Goal: Find contact information: Find contact information

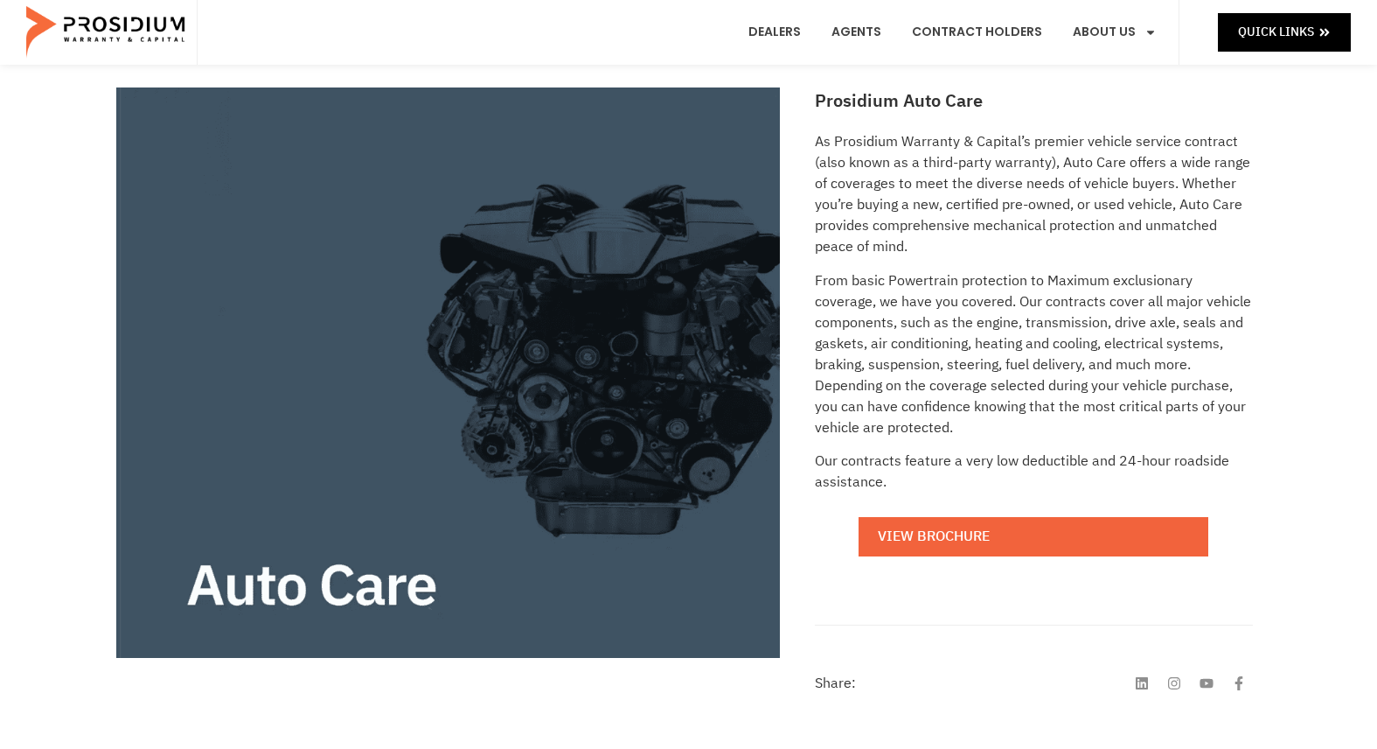
scroll to position [262, 0]
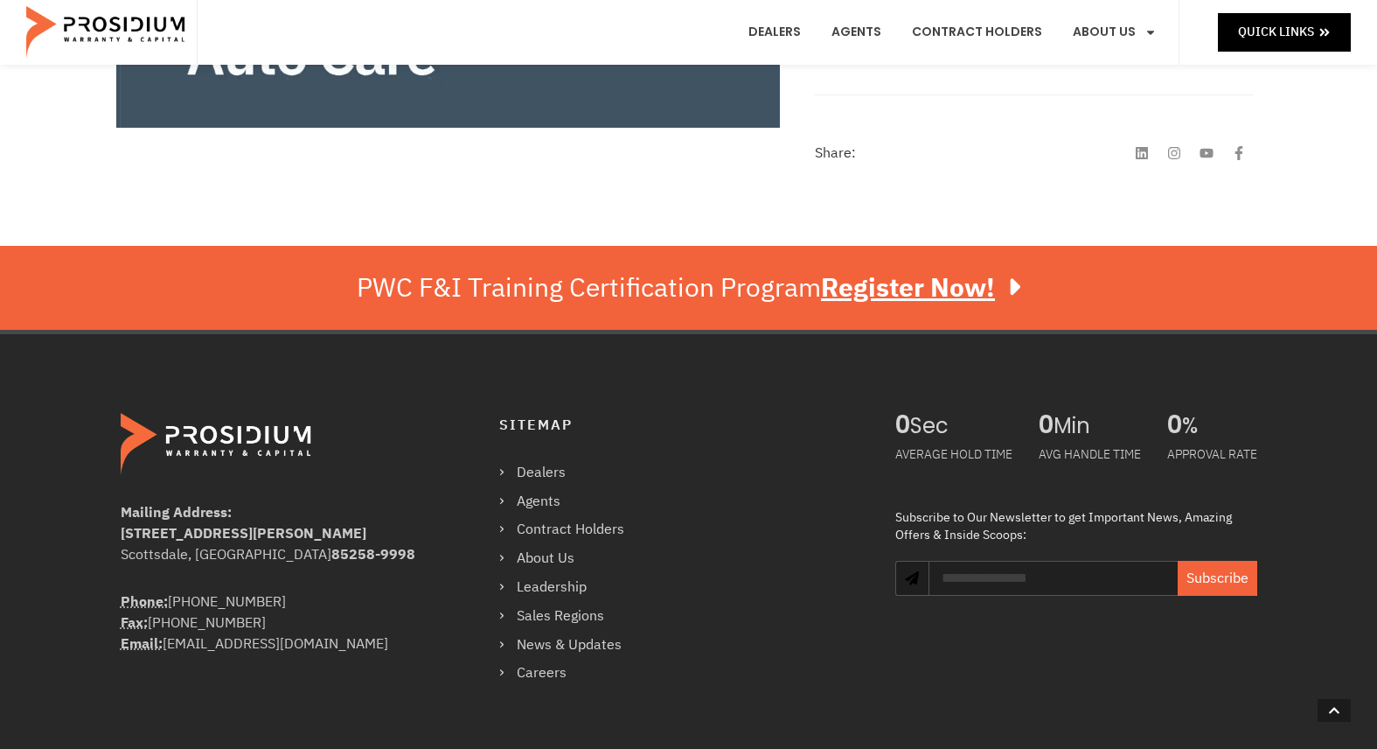
drag, startPoint x: 837, startPoint y: 373, endPoint x: 802, endPoint y: 484, distance: 117.3
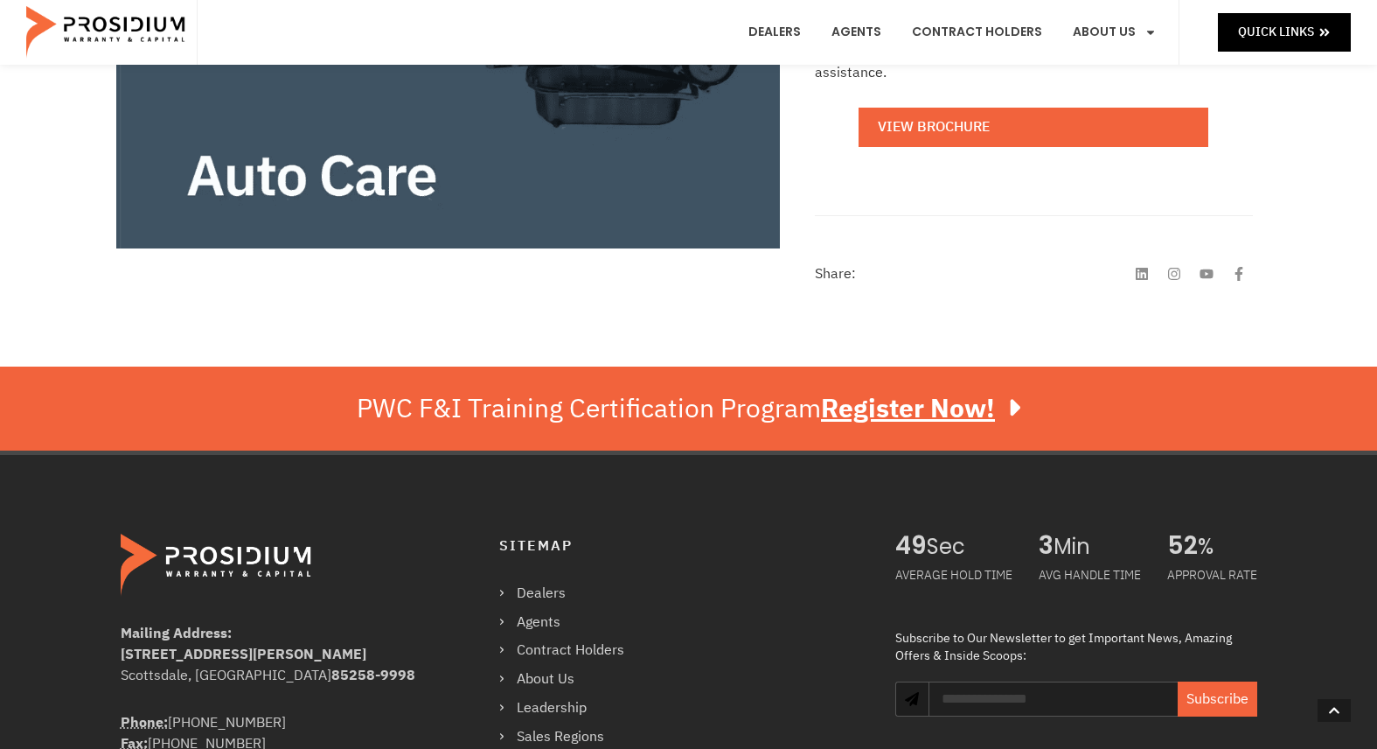
drag, startPoint x: 840, startPoint y: 540, endPoint x: 826, endPoint y: 478, distance: 63.5
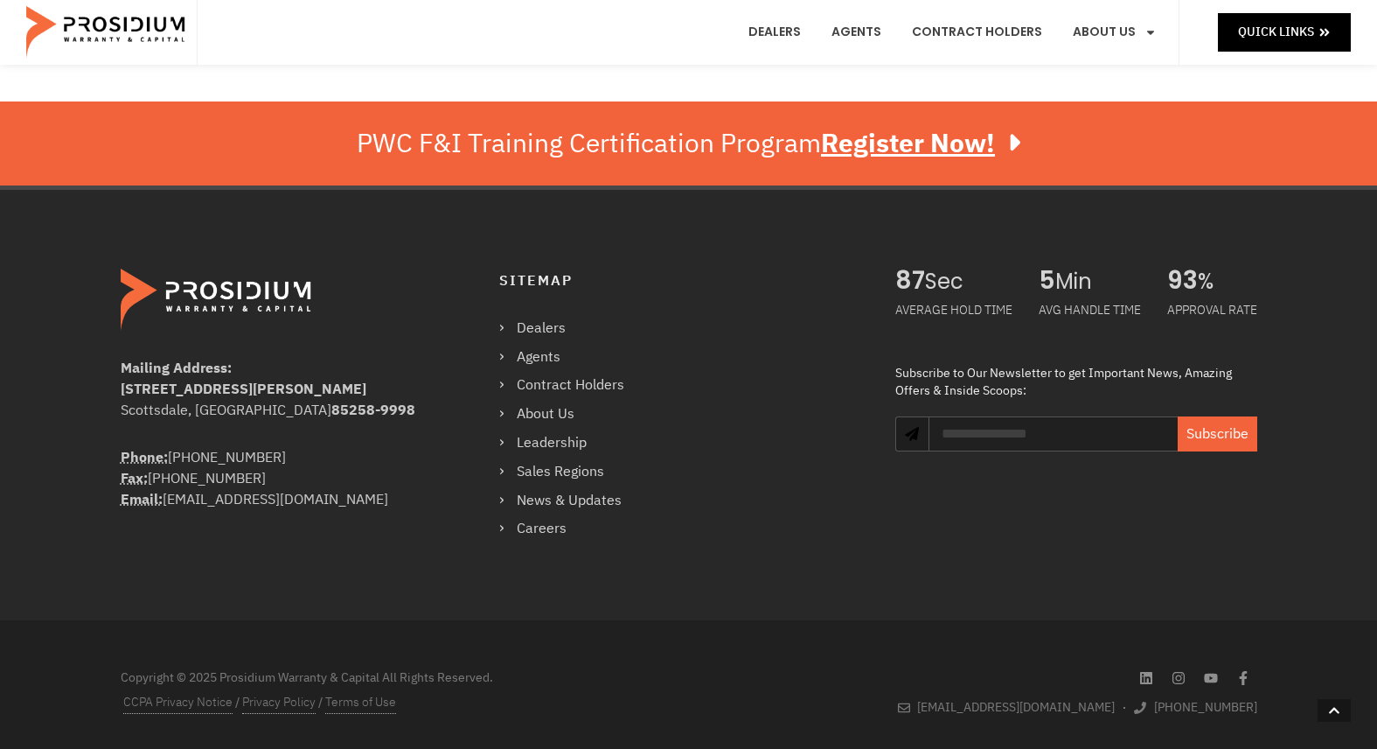
drag, startPoint x: 784, startPoint y: 533, endPoint x: 809, endPoint y: 652, distance: 121.4
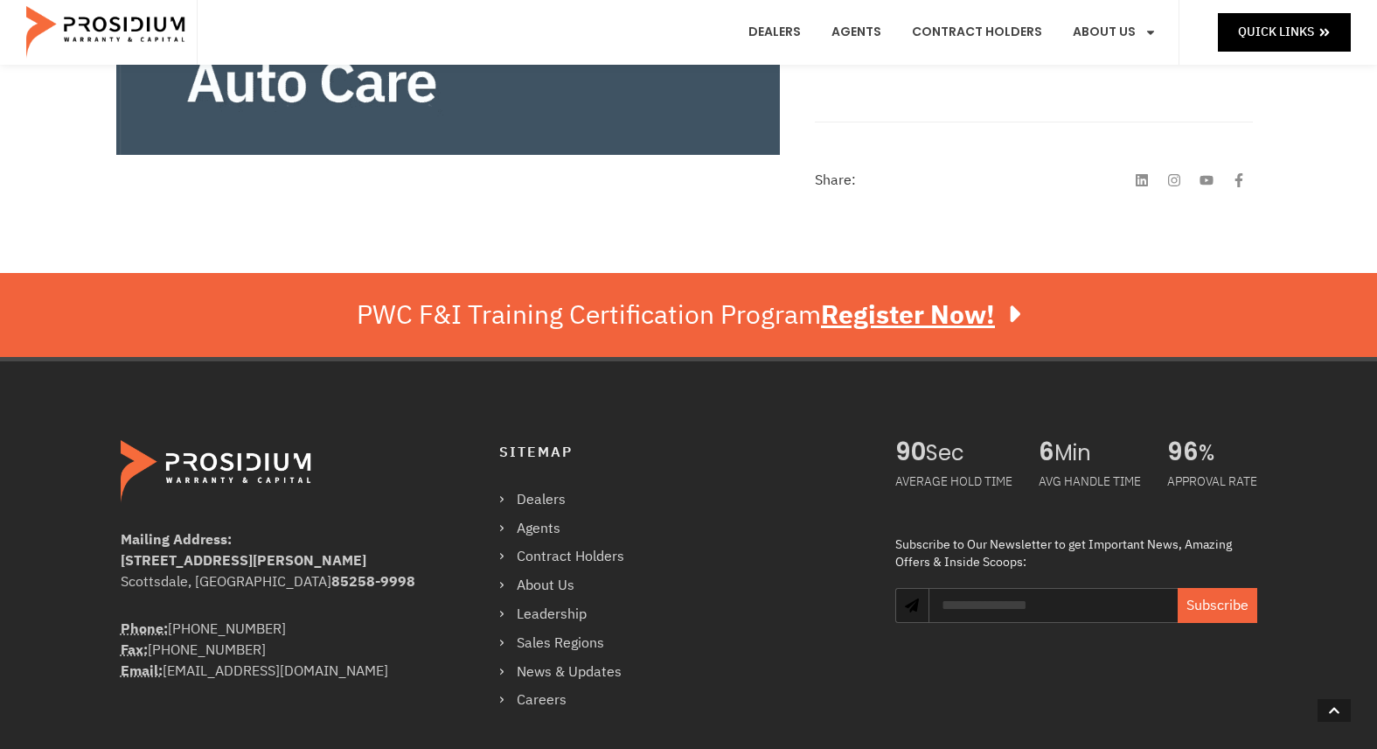
scroll to position [584, 0]
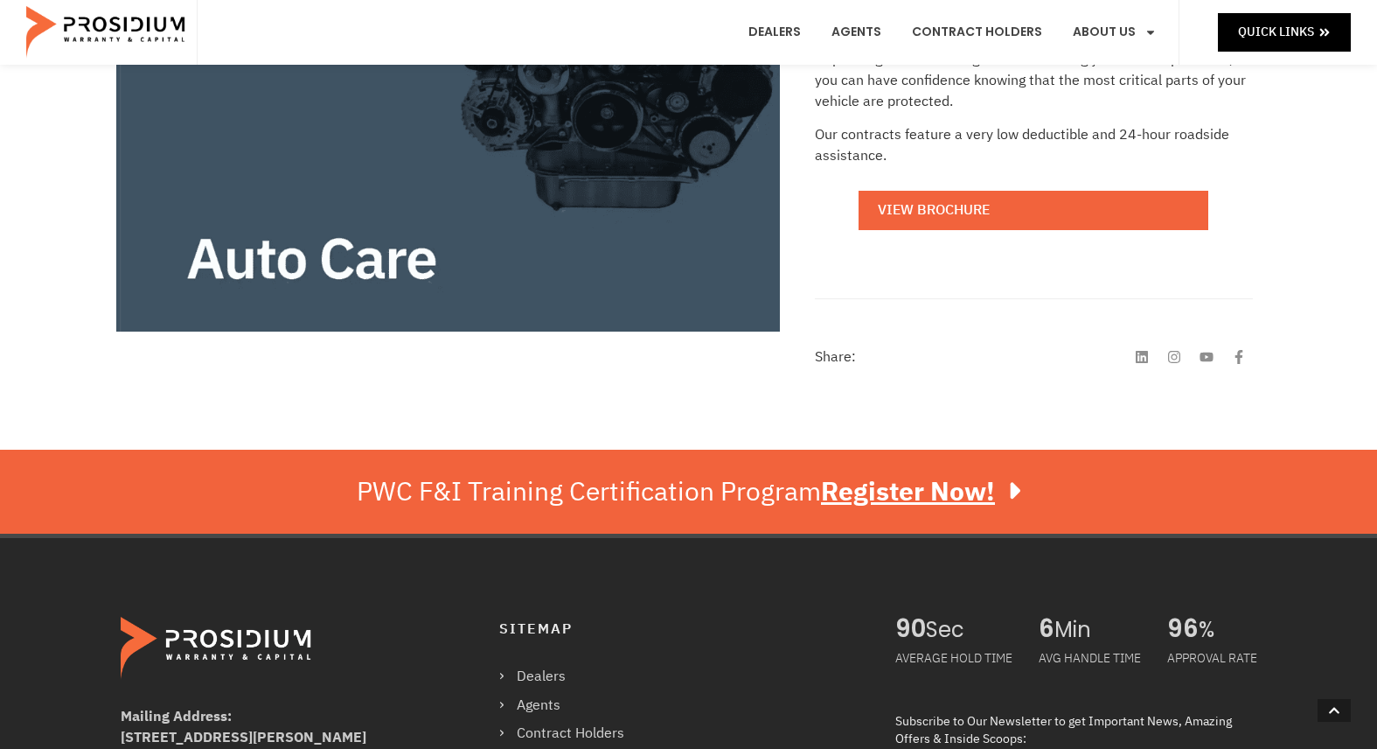
drag, startPoint x: 963, startPoint y: 629, endPoint x: 1042, endPoint y: 515, distance: 138.8
drag, startPoint x: 1104, startPoint y: 498, endPoint x: 1058, endPoint y: 331, distance: 174.0
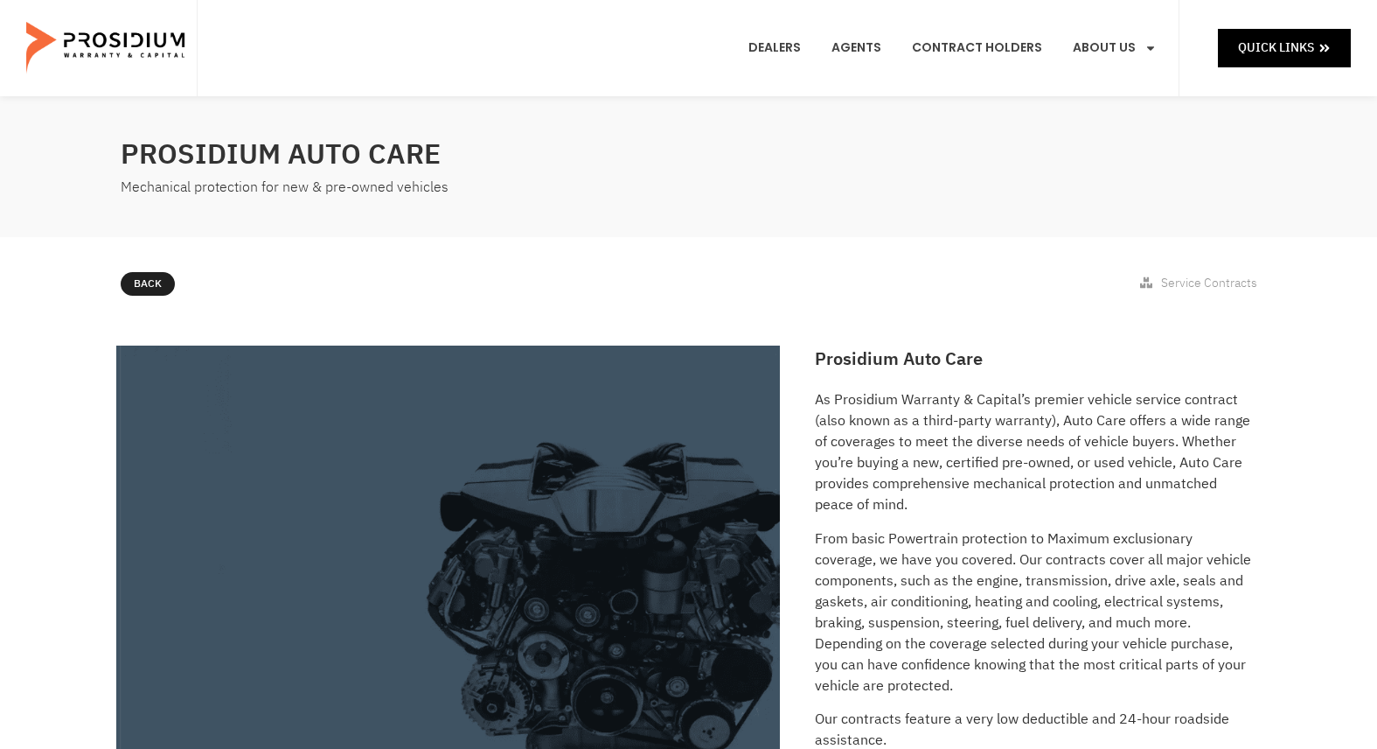
drag, startPoint x: 1003, startPoint y: 356, endPoint x: 979, endPoint y: 206, distance: 151.5
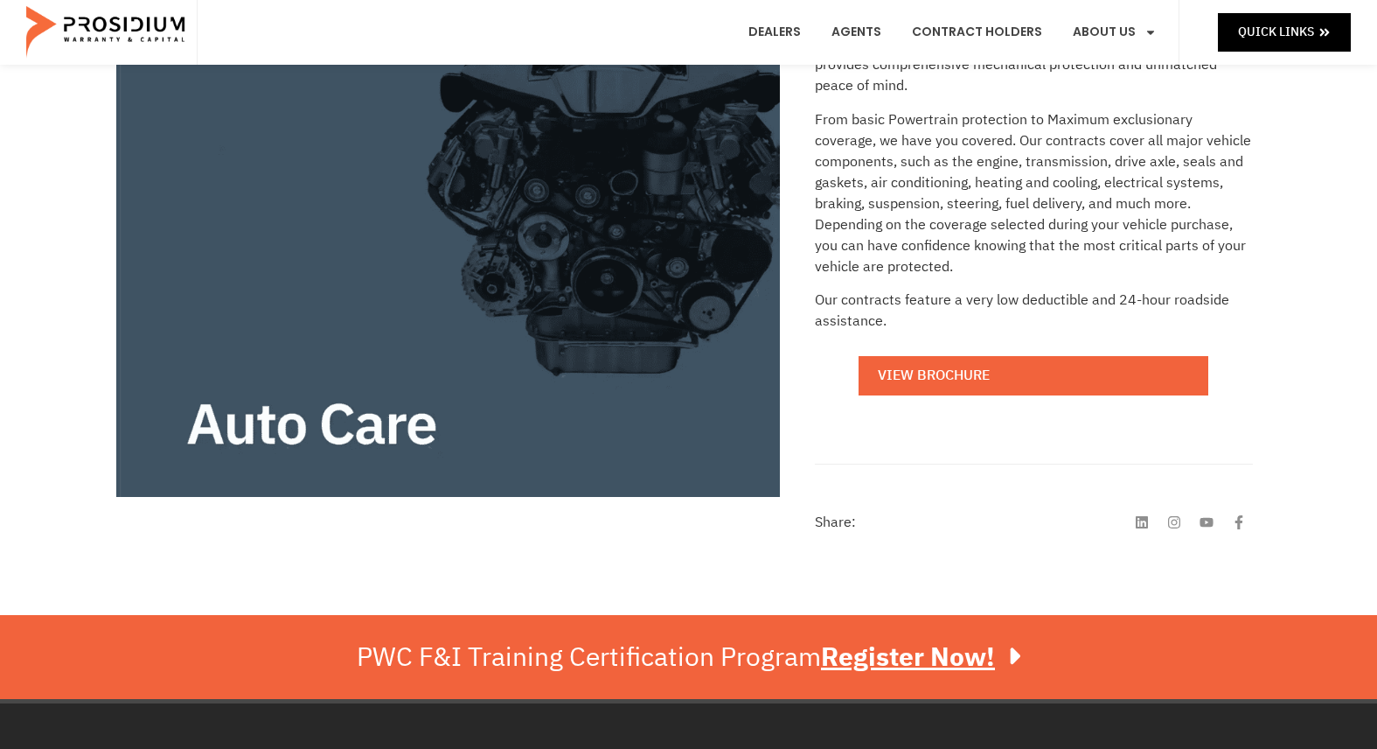
drag, startPoint x: 1048, startPoint y: 226, endPoint x: 1206, endPoint y: 437, distance: 263.6
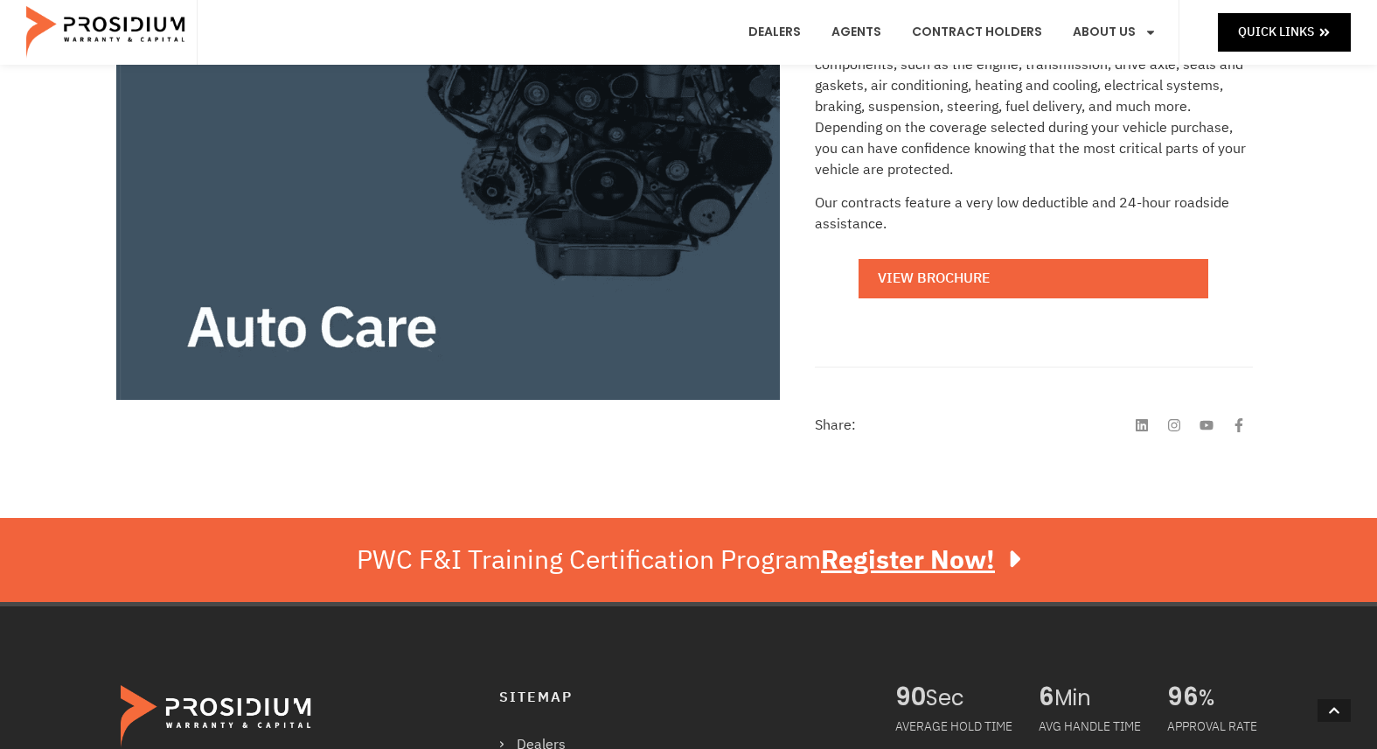
scroll to position [187, 0]
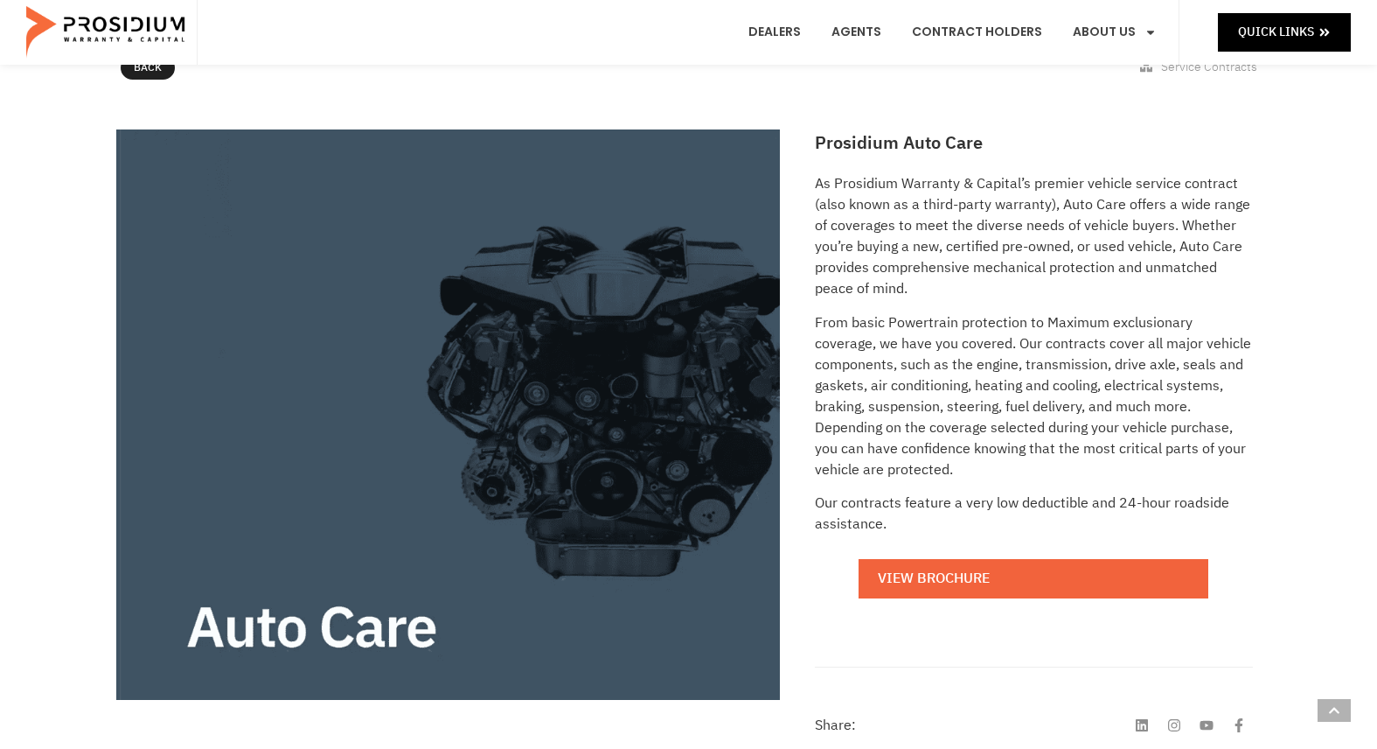
drag, startPoint x: 1284, startPoint y: 541, endPoint x: 1328, endPoint y: 388, distance: 159.4
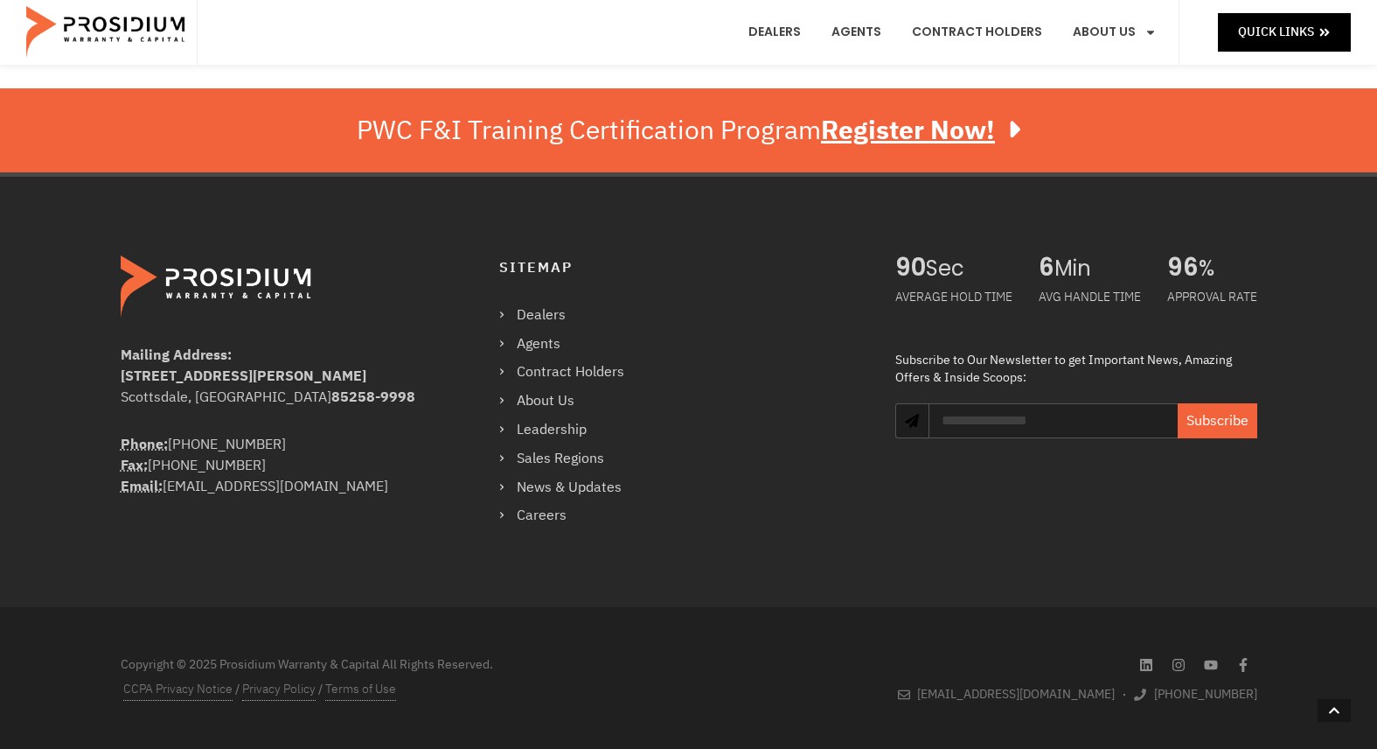
drag, startPoint x: 961, startPoint y: 247, endPoint x: 1055, endPoint y: 433, distance: 208.4
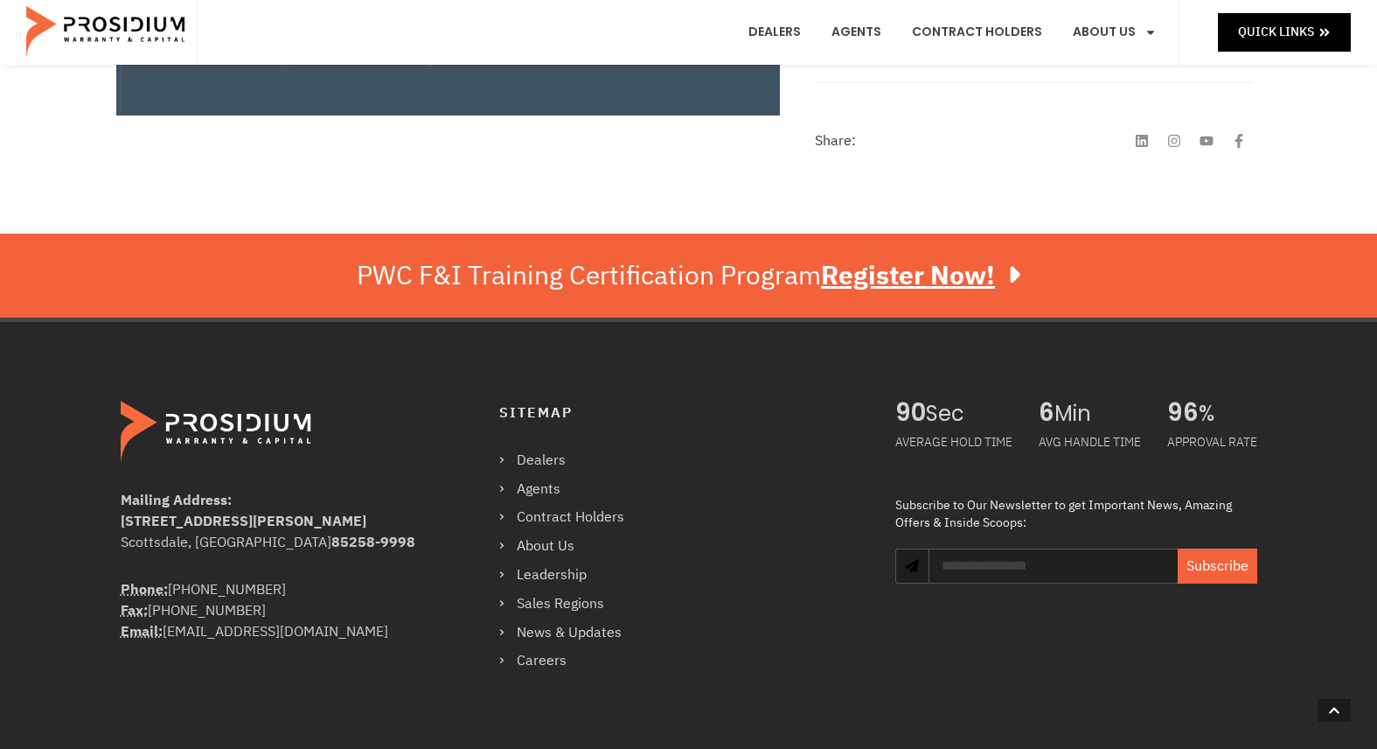
drag, startPoint x: 828, startPoint y: 396, endPoint x: 836, endPoint y: 373, distance: 24.9
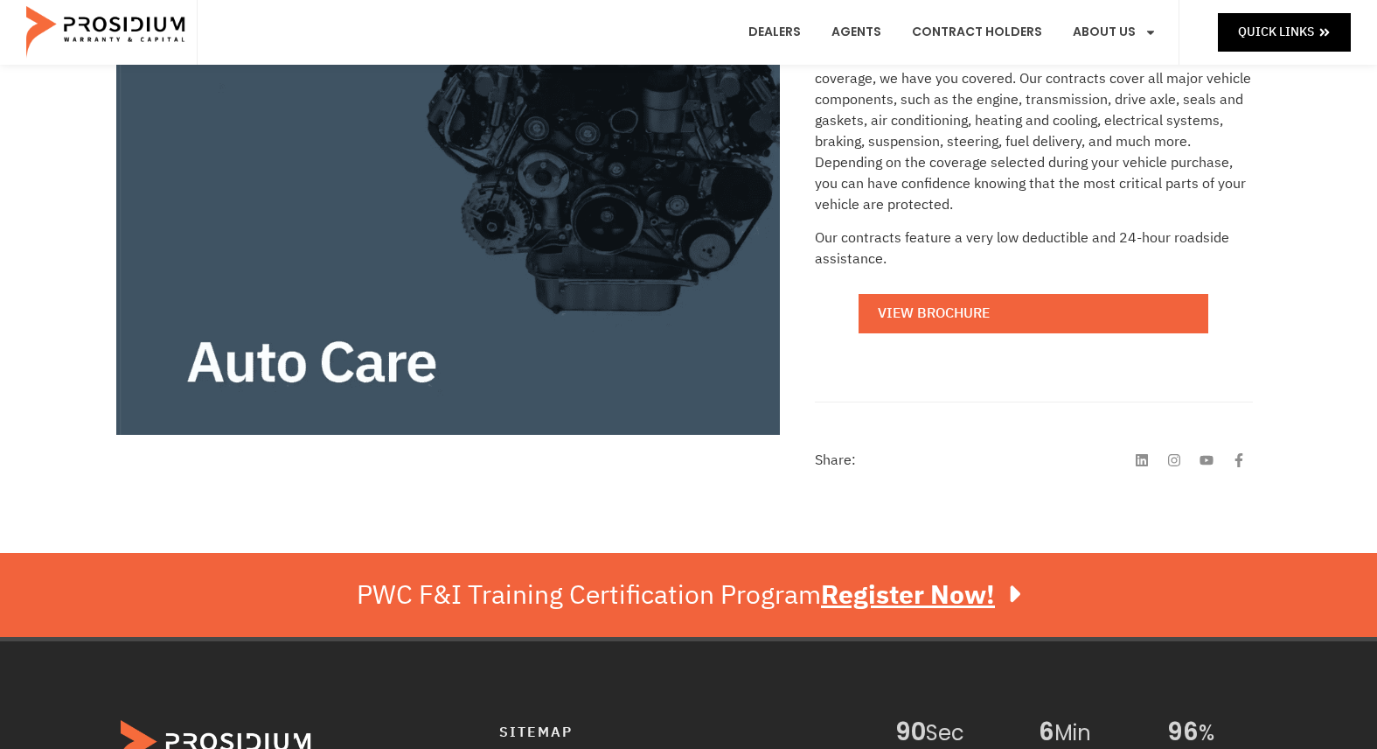
scroll to position [0, 0]
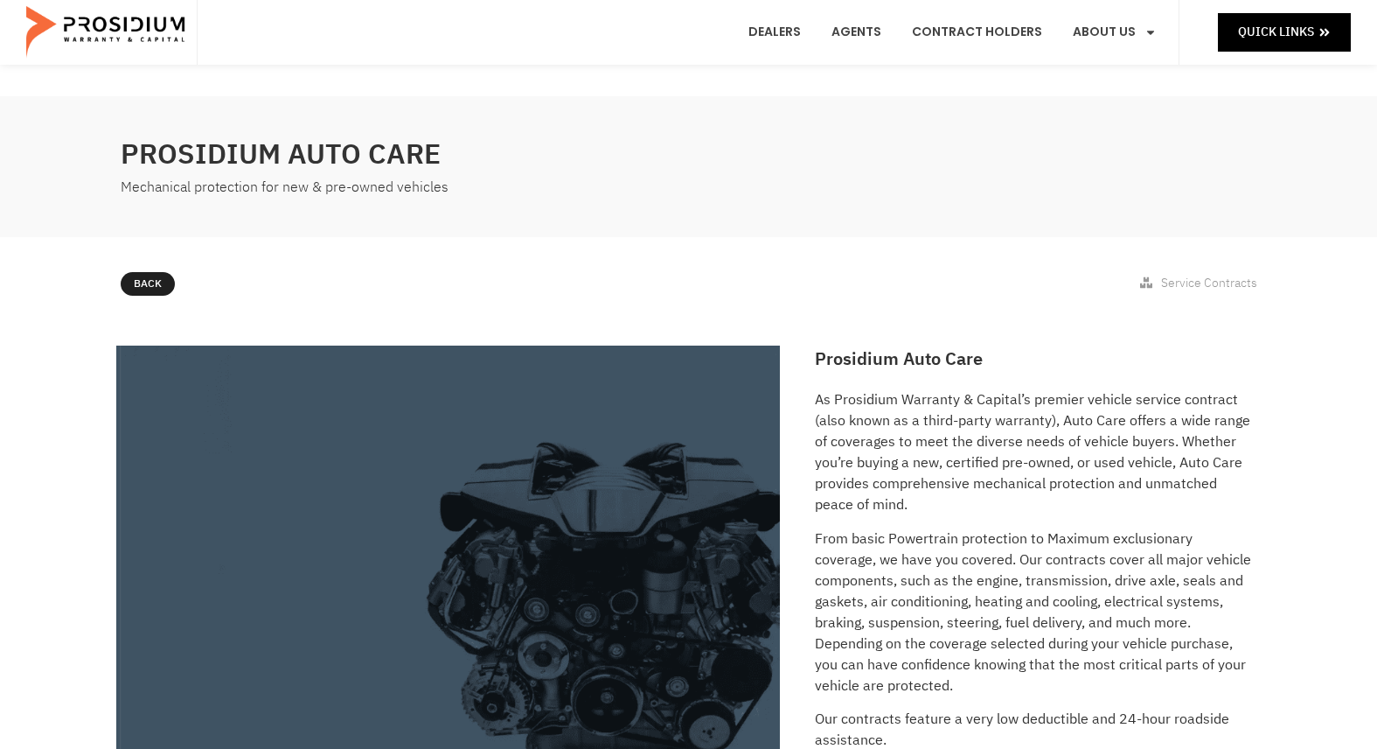
drag, startPoint x: 1035, startPoint y: 425, endPoint x: 1271, endPoint y: 415, distance: 235.5
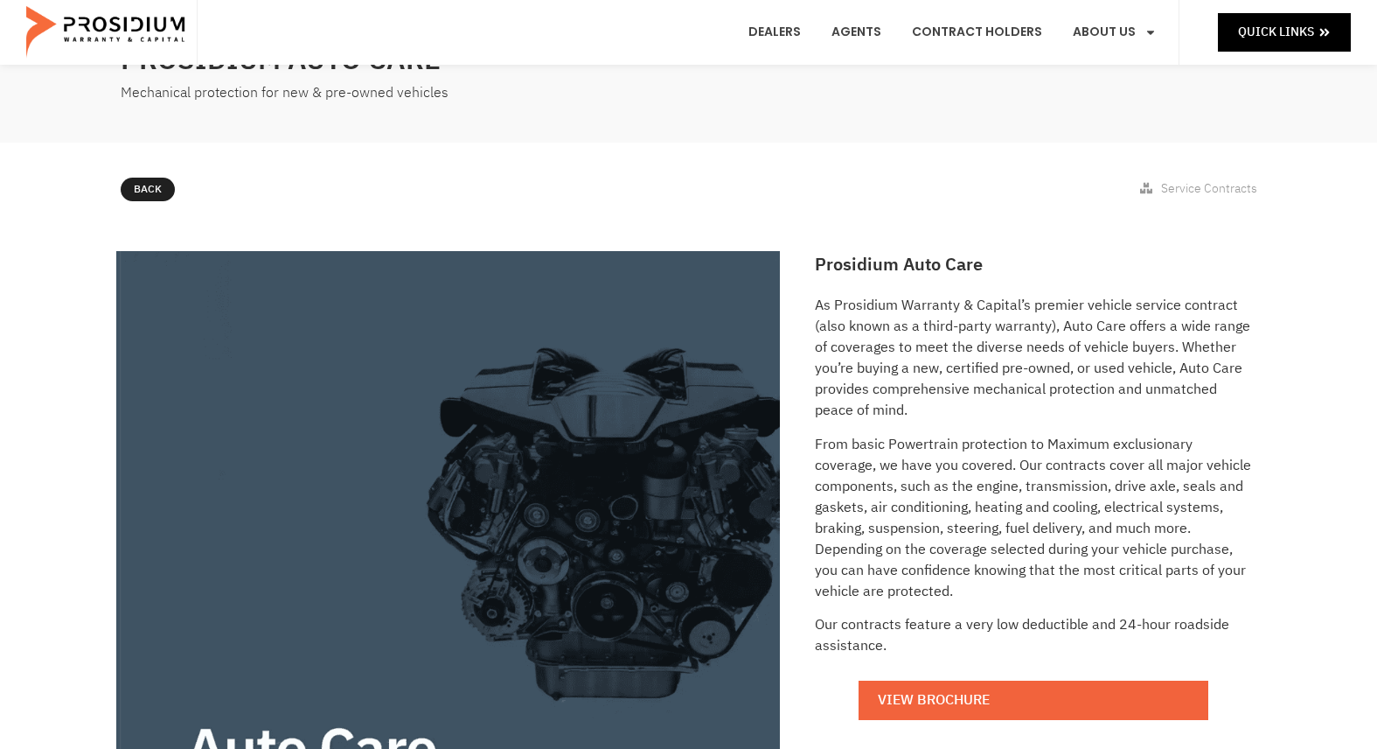
drag, startPoint x: 1255, startPoint y: 318, endPoint x: 1261, endPoint y: 340, distance: 22.7
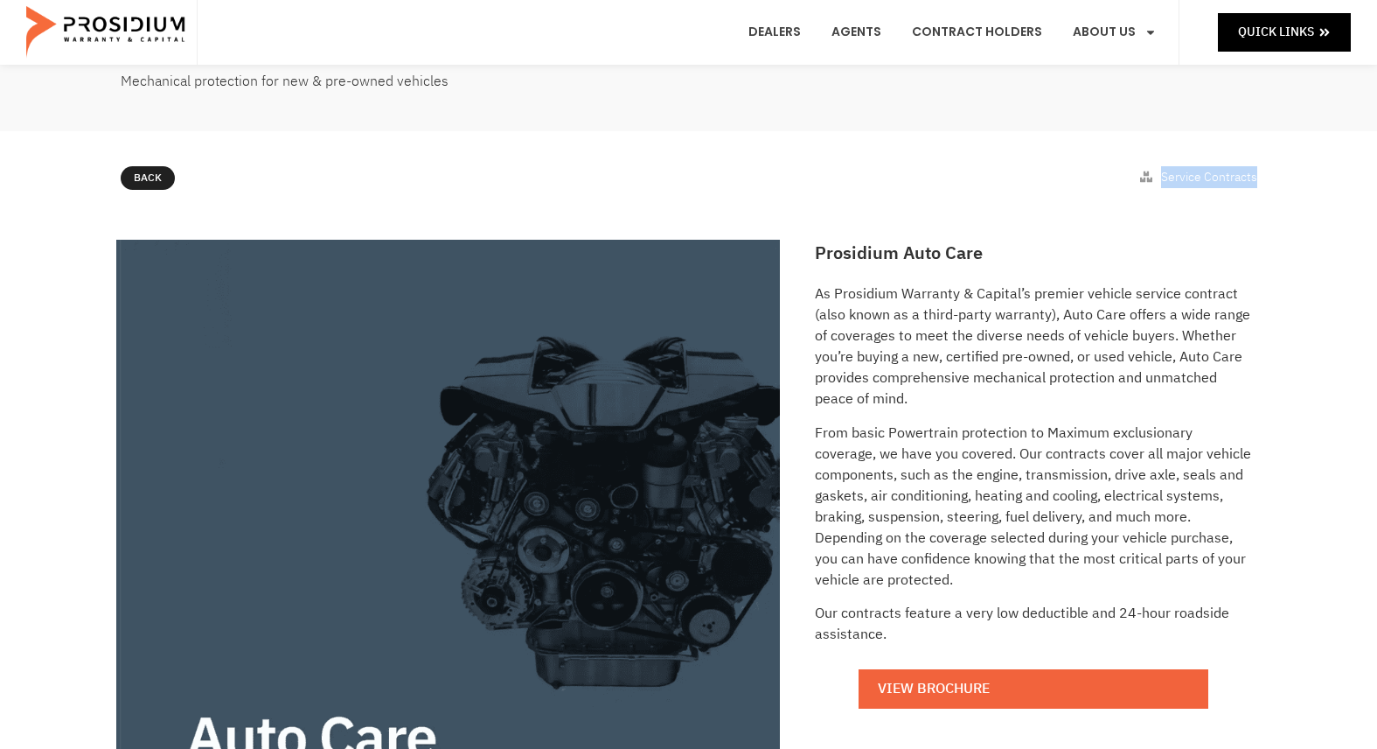
drag, startPoint x: 1138, startPoint y: 178, endPoint x: 1262, endPoint y: 182, distance: 124.3
click at [1262, 182] on ul "Service Contracts" at bounding box center [1198, 177] width 143 height 22
drag, startPoint x: 1262, startPoint y: 182, endPoint x: 1264, endPoint y: 192, distance: 9.8
click at [1264, 192] on div "Back Service Contracts" at bounding box center [689, 181] width 1154 height 48
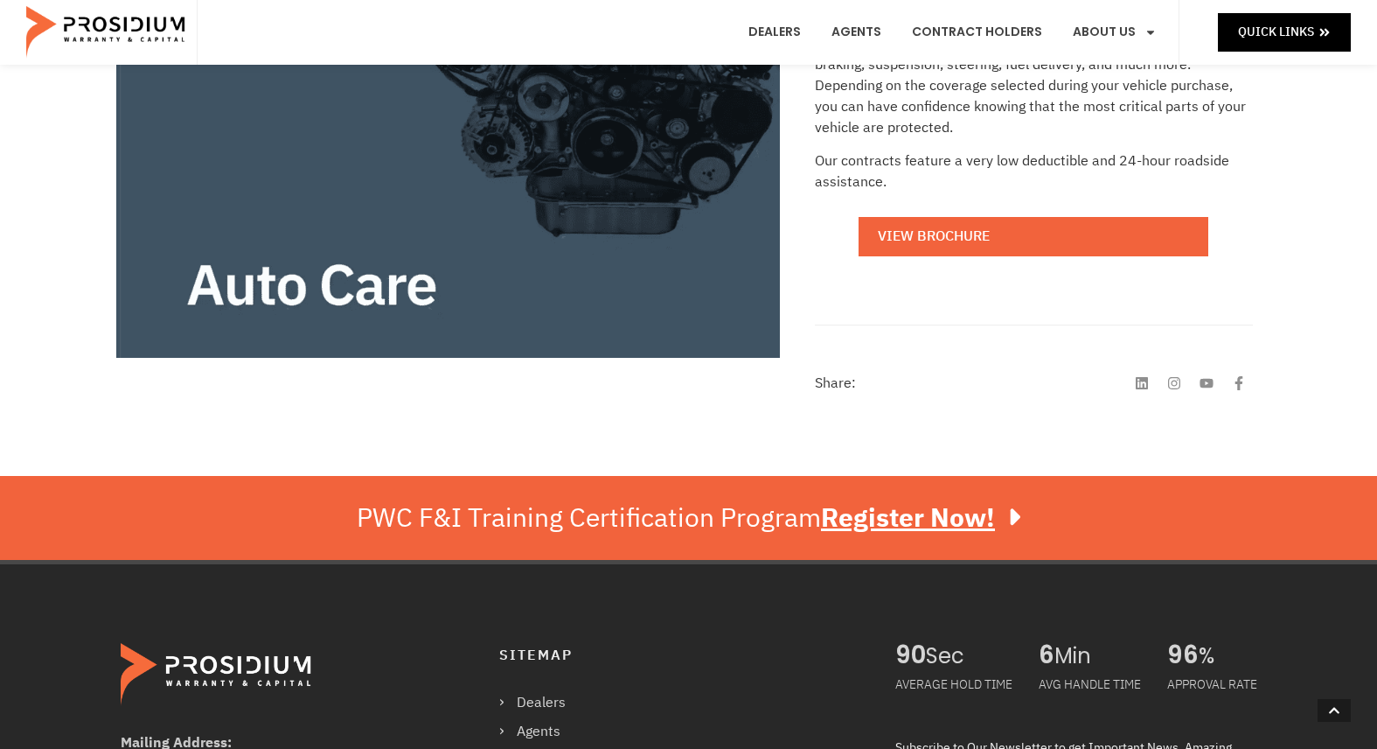
drag, startPoint x: 103, startPoint y: 210, endPoint x: 94, endPoint y: 327, distance: 117.5
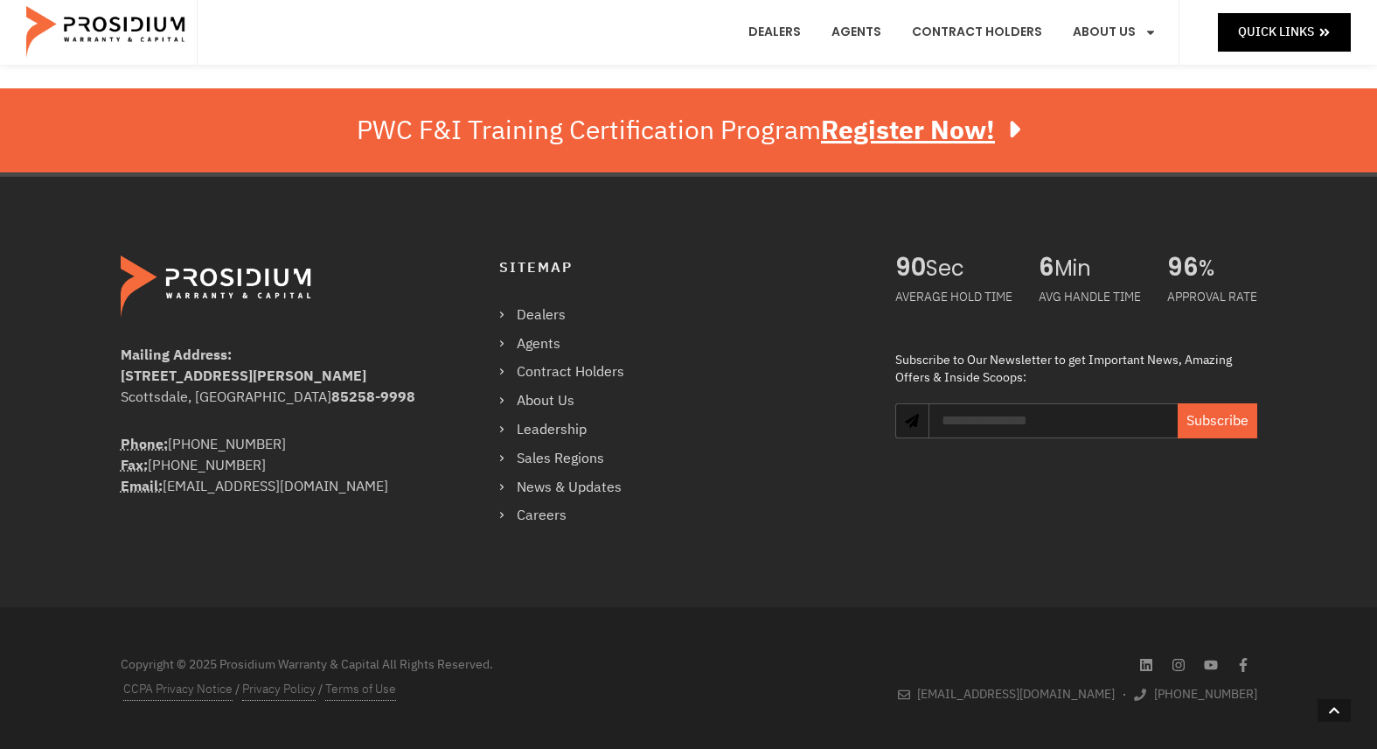
drag, startPoint x: 784, startPoint y: 539, endPoint x: 771, endPoint y: 631, distance: 93.5
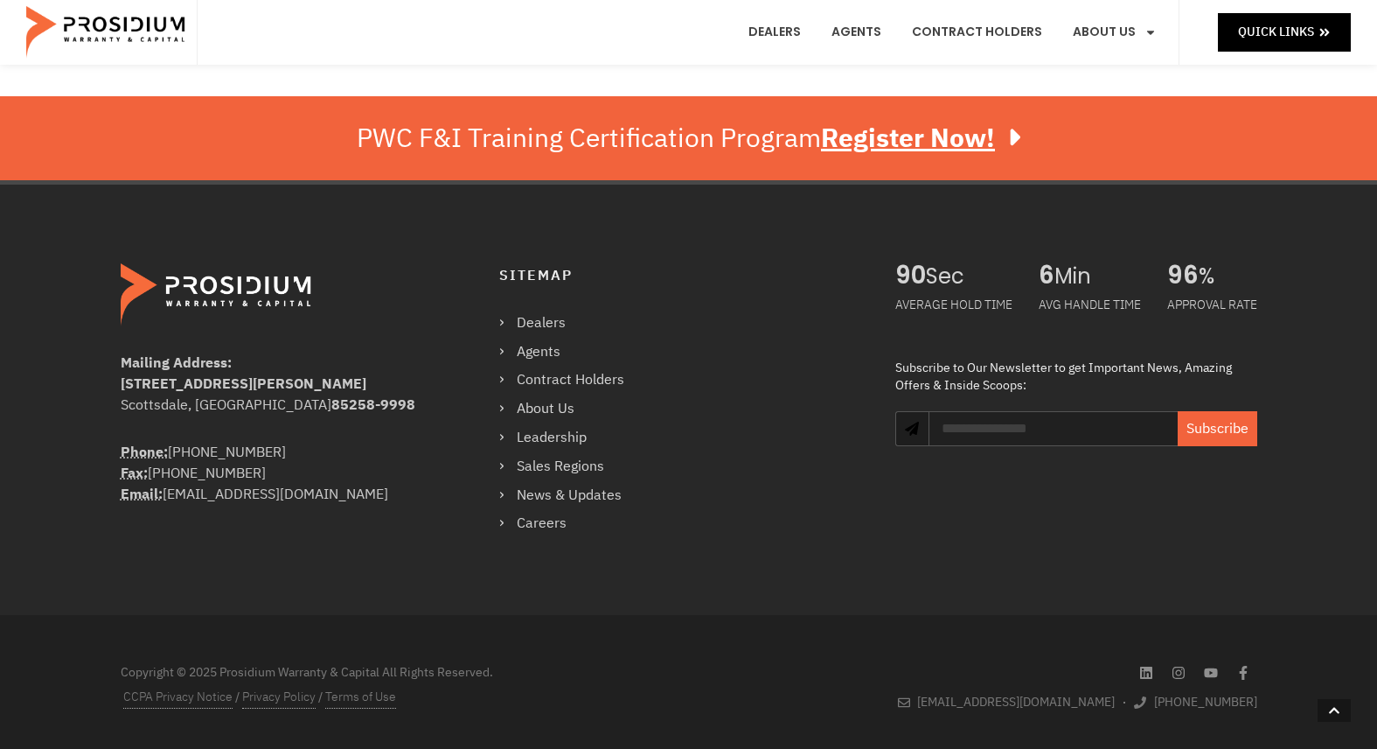
drag, startPoint x: 781, startPoint y: 628, endPoint x: 765, endPoint y: 589, distance: 41.6
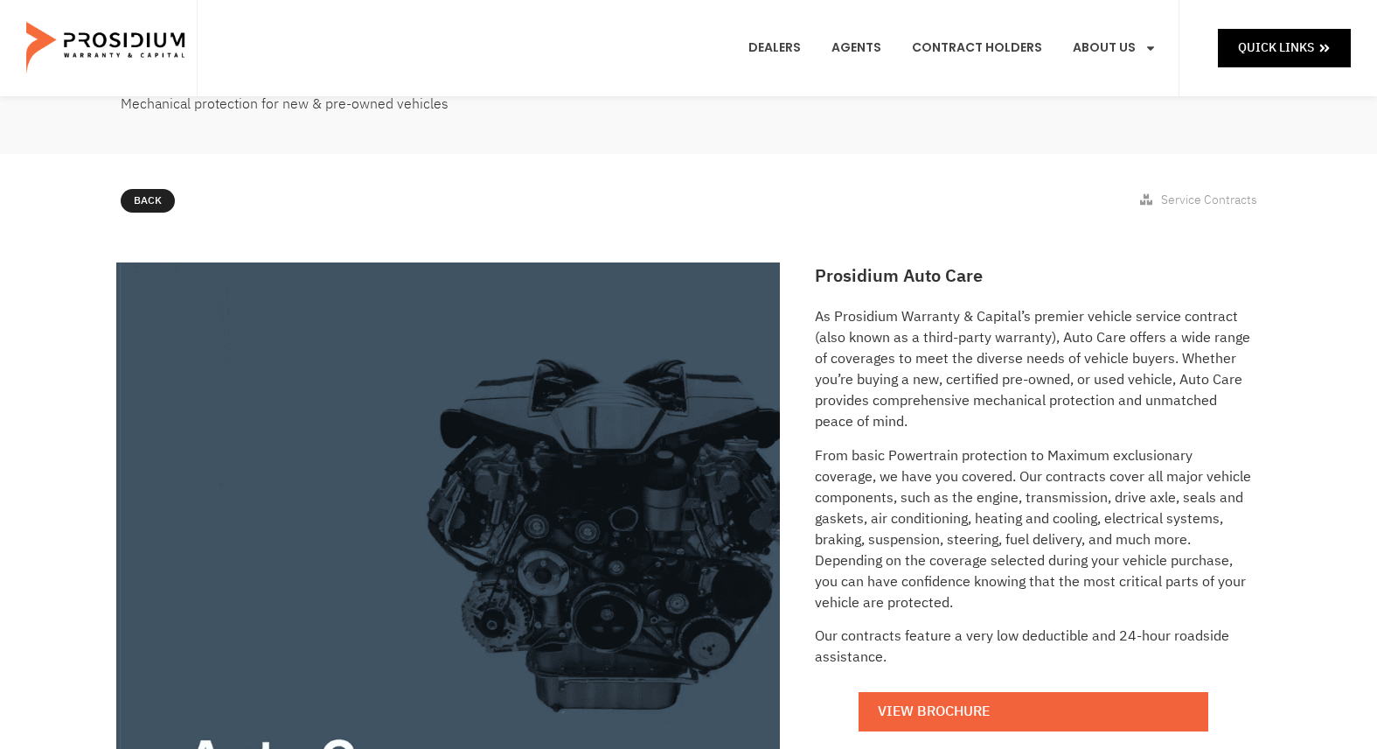
scroll to position [0, 0]
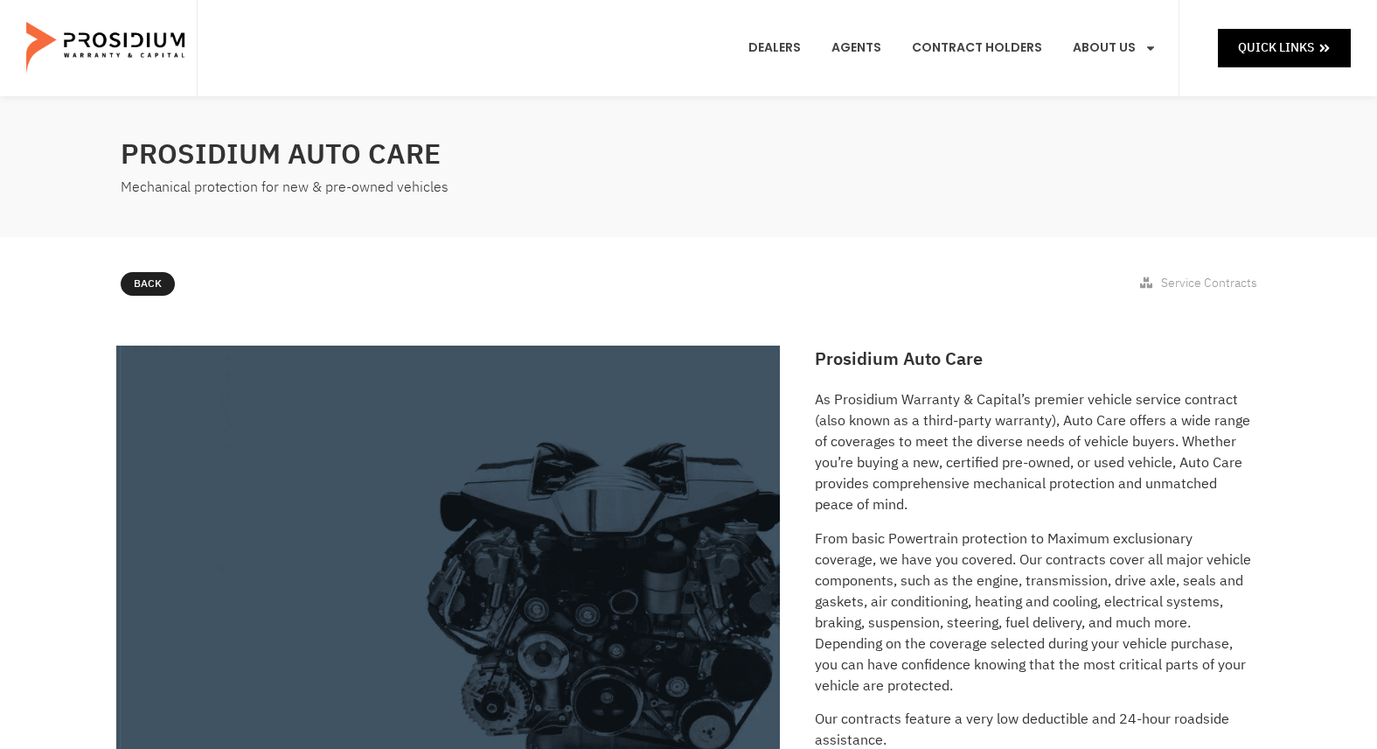
drag, startPoint x: 985, startPoint y: 650, endPoint x: 1007, endPoint y: 359, distance: 292.0
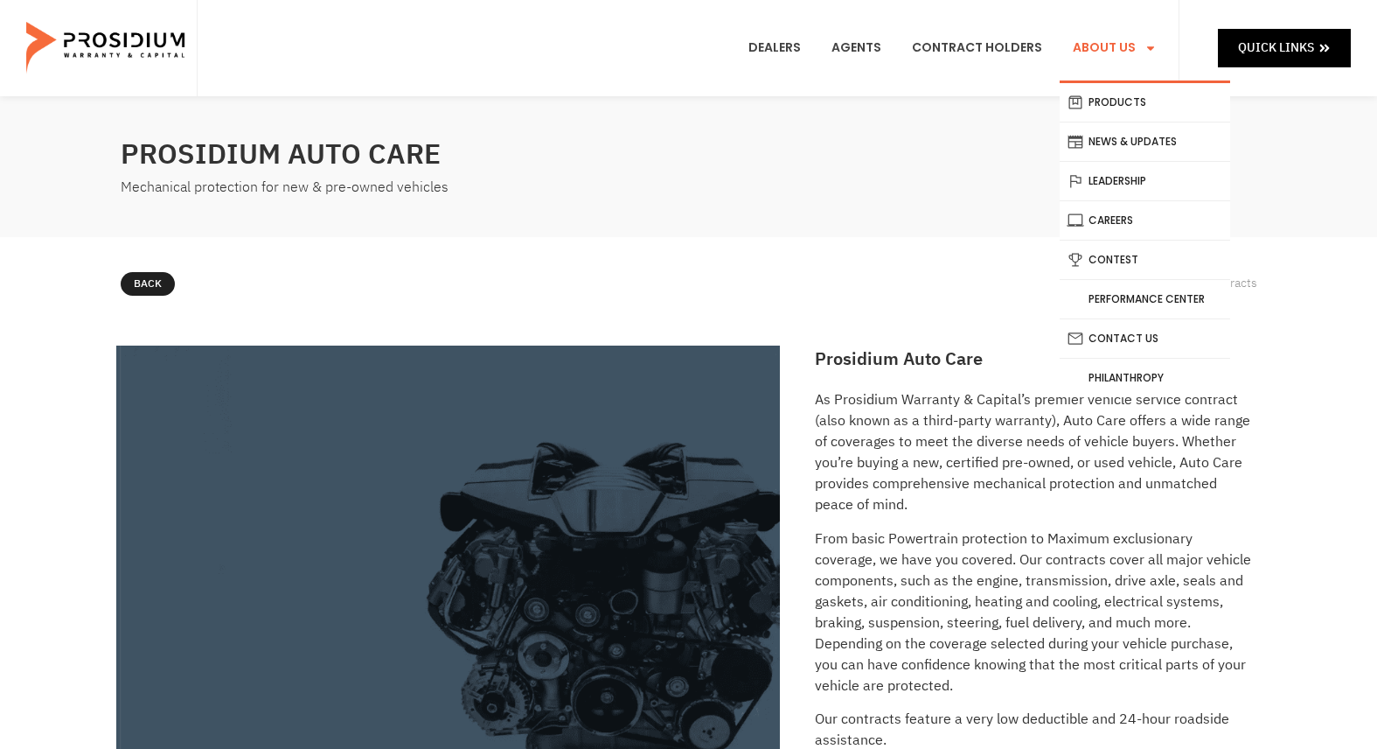
click at [1110, 40] on link "About Us" at bounding box center [1115, 48] width 110 height 65
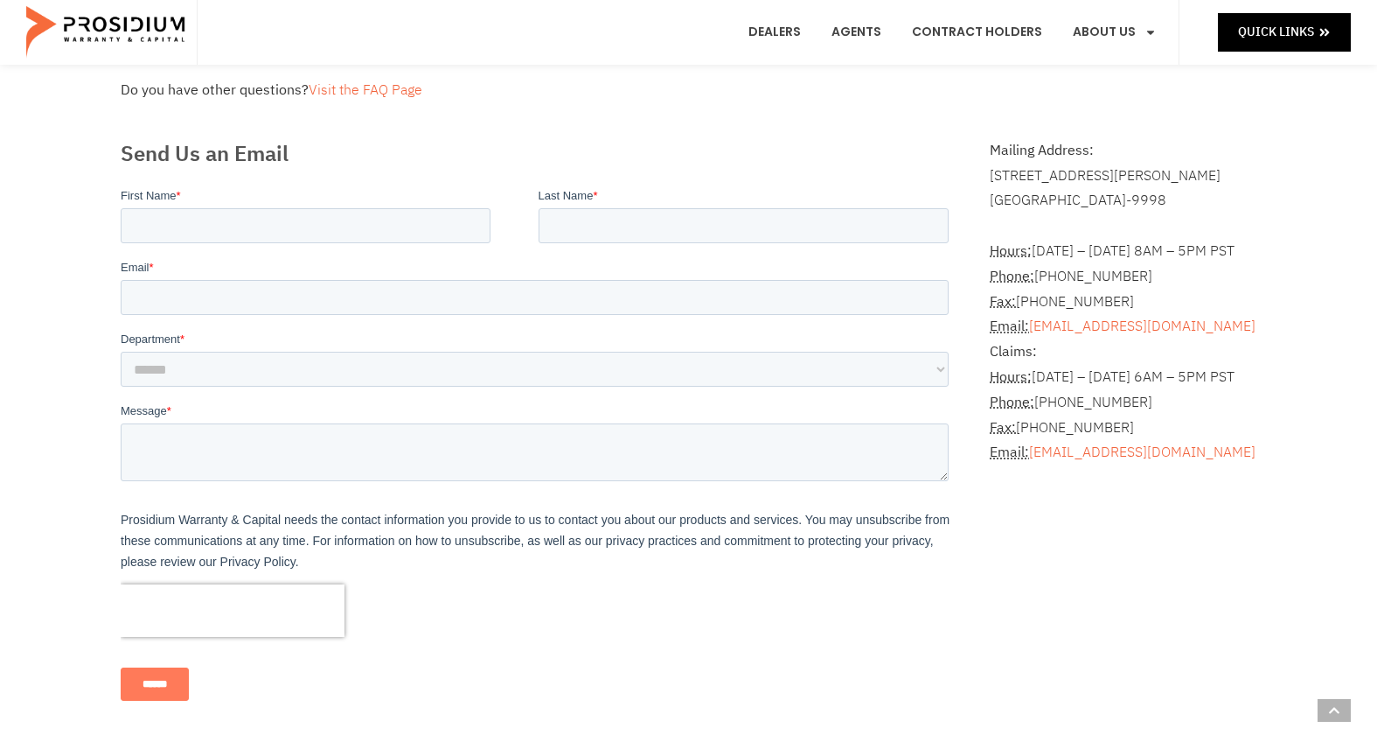
scroll to position [437, 0]
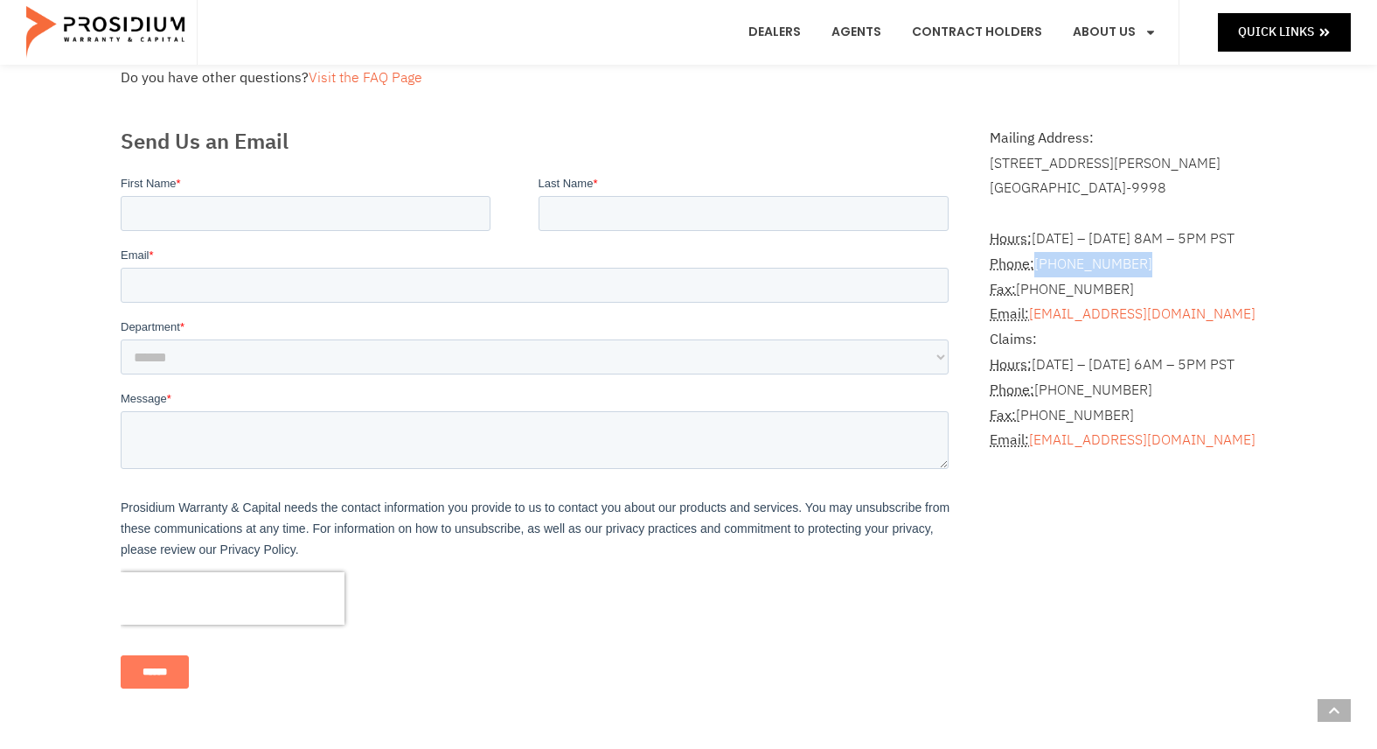
drag, startPoint x: 1139, startPoint y: 261, endPoint x: 1038, endPoint y: 264, distance: 100.6
click at [1038, 264] on address "Hours: Monday – Friday 8AM – 5PM PST Phone: (360) 848-7922 Fax: (360) 848-7923 …" at bounding box center [1123, 327] width 267 height 252
